Goal: Complete application form

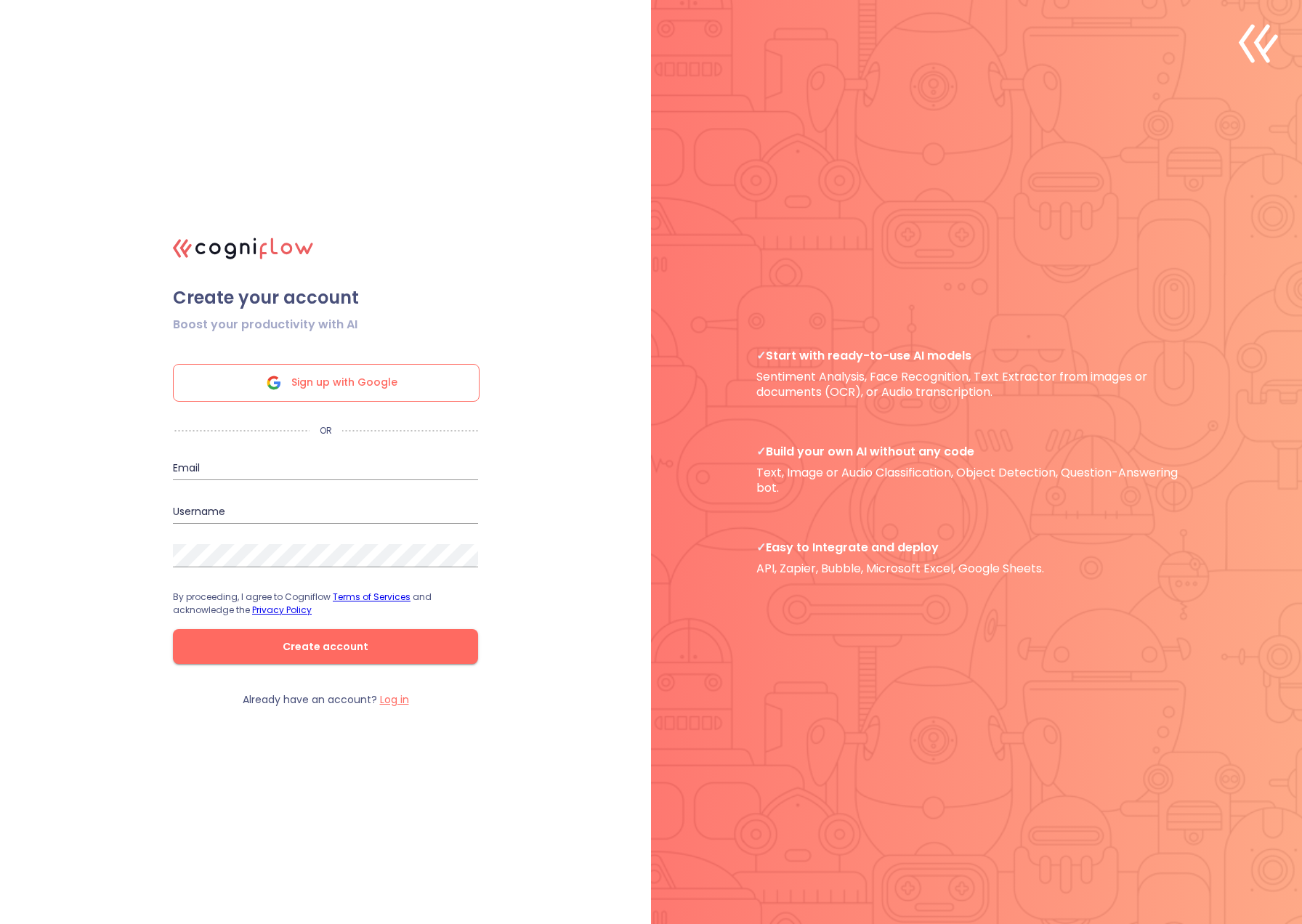
click at [352, 385] on span "Sign up with Google" at bounding box center [344, 382] width 106 height 36
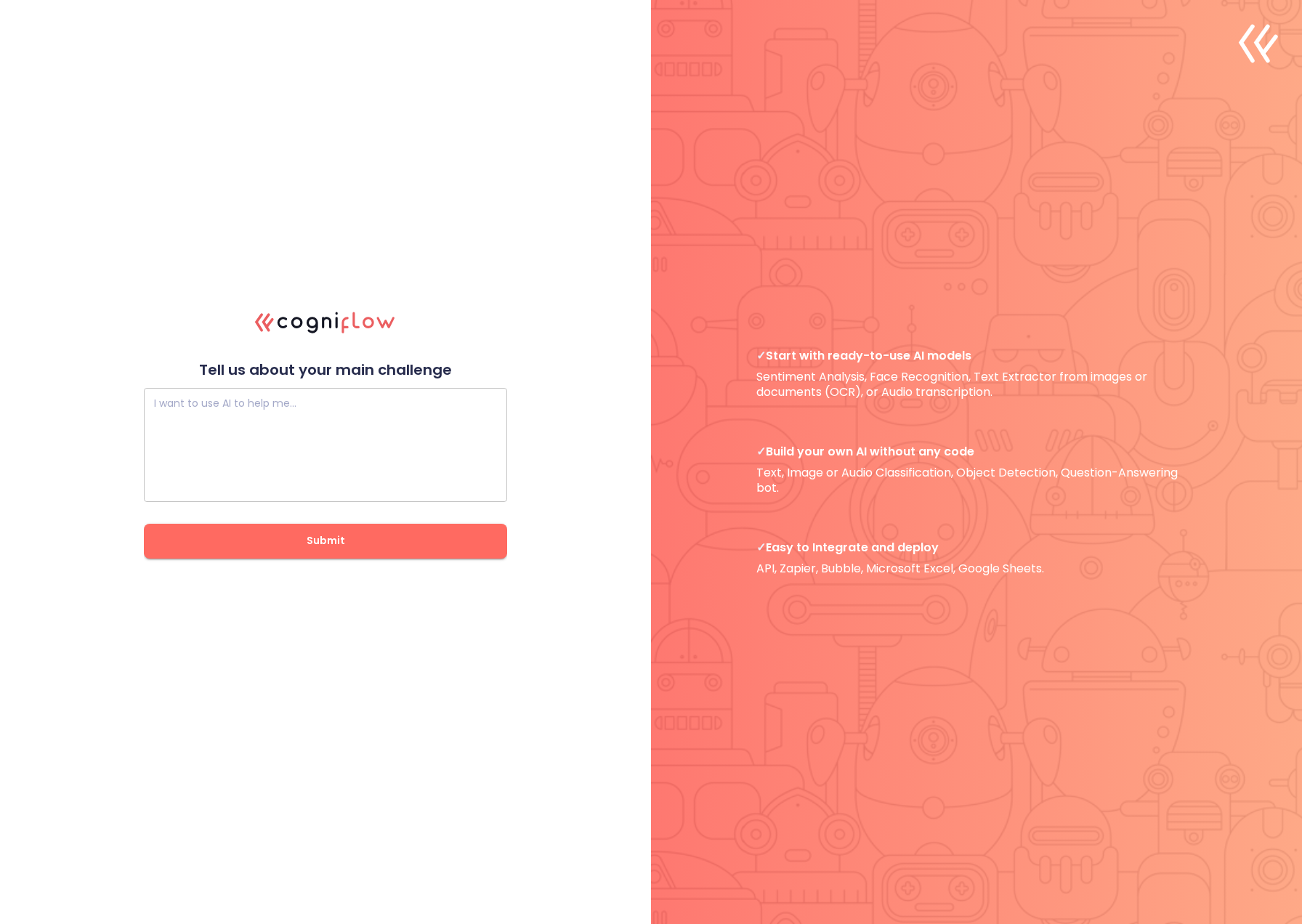
click at [263, 430] on textarea at bounding box center [325, 444] width 343 height 87
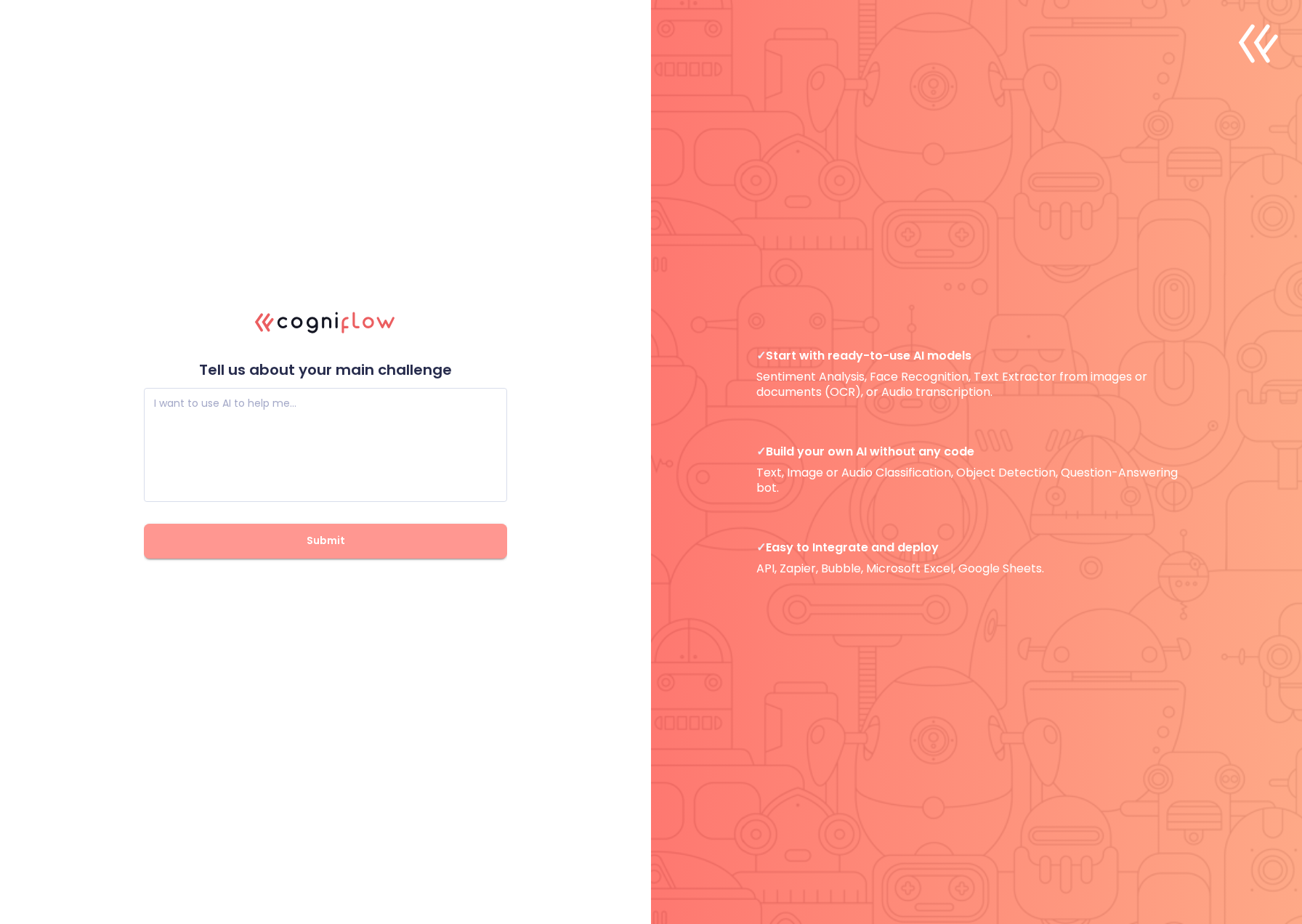
click at [371, 555] on button "Submit" at bounding box center [325, 541] width 363 height 35
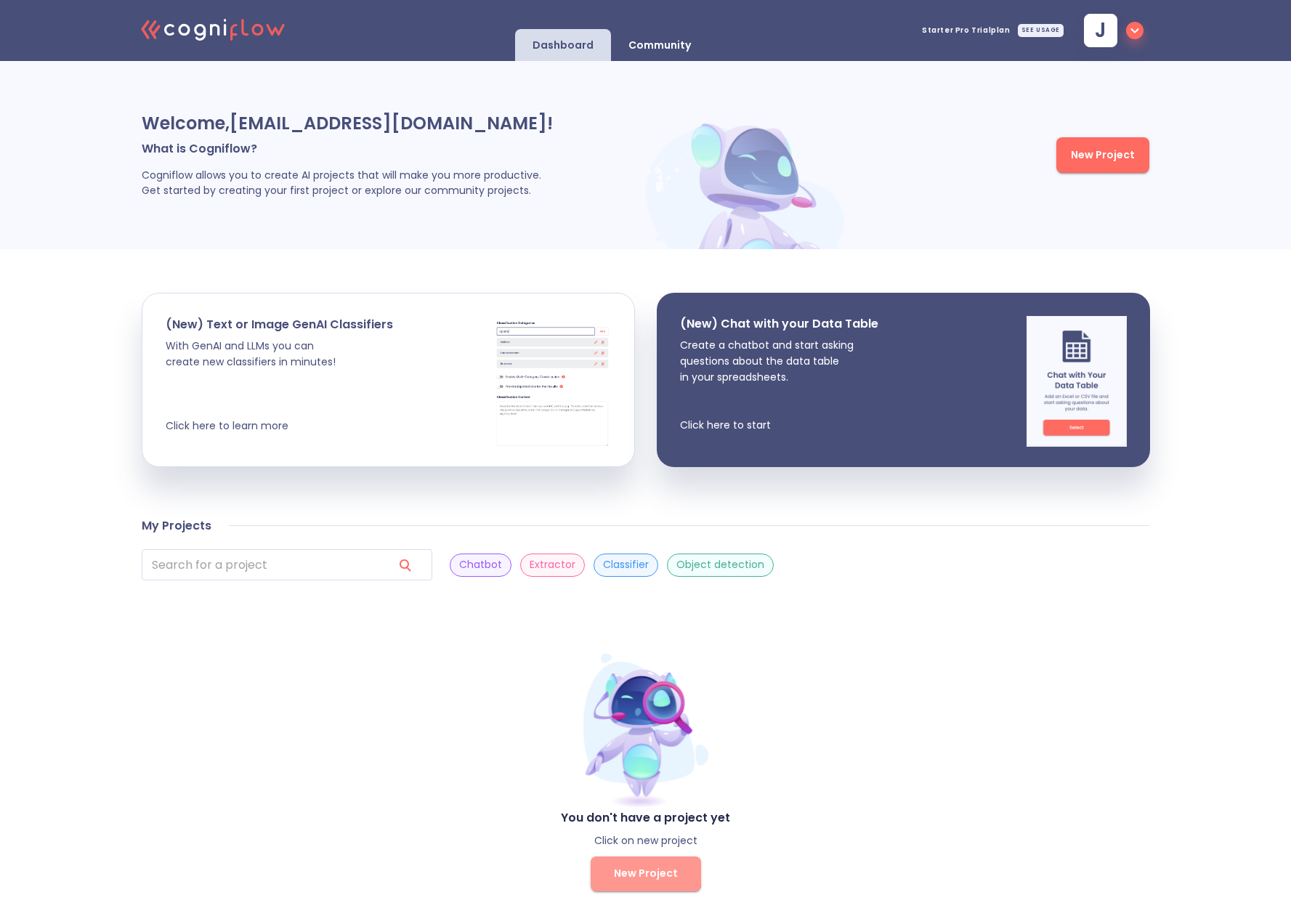
click at [638, 868] on span "New Project" at bounding box center [645, 874] width 64 height 19
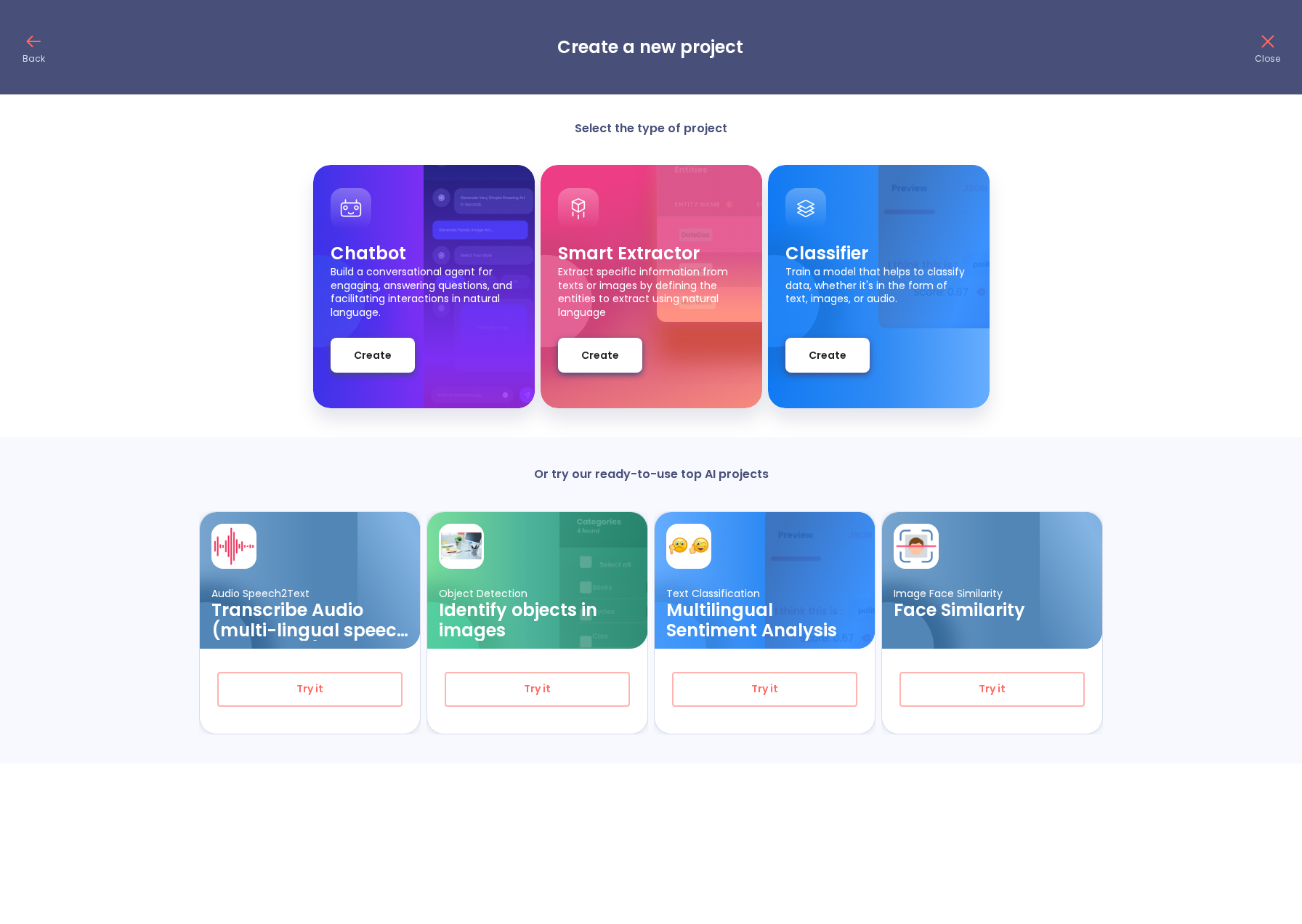
click at [1270, 42] on icon at bounding box center [1267, 42] width 12 height 12
